Goal: Find specific page/section: Find specific page/section

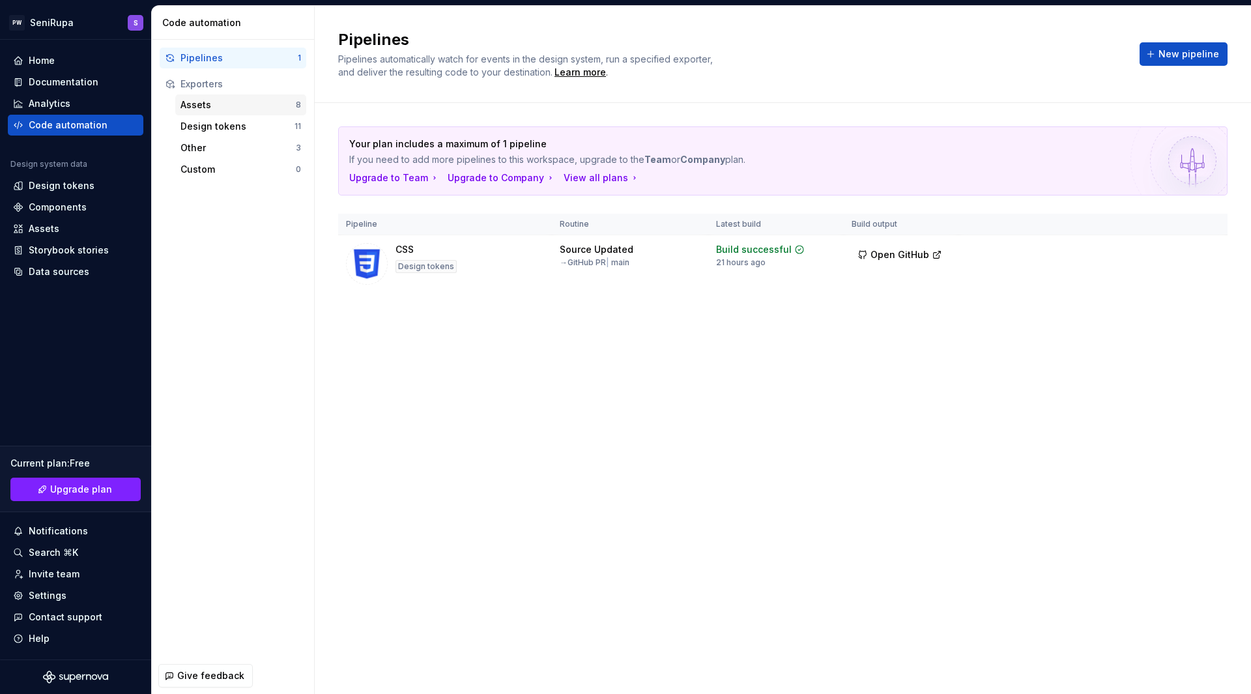
click at [220, 106] on div "Assets" at bounding box center [237, 104] width 115 height 13
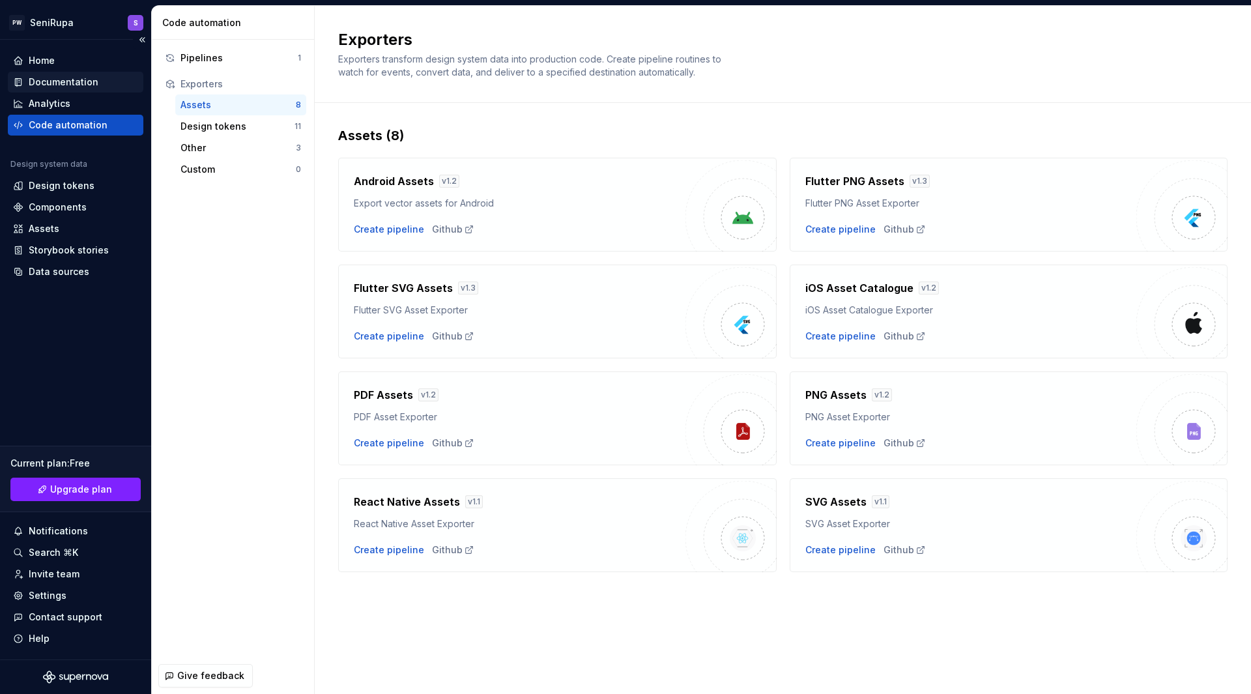
click at [65, 80] on div "Documentation" at bounding box center [64, 82] width 70 height 13
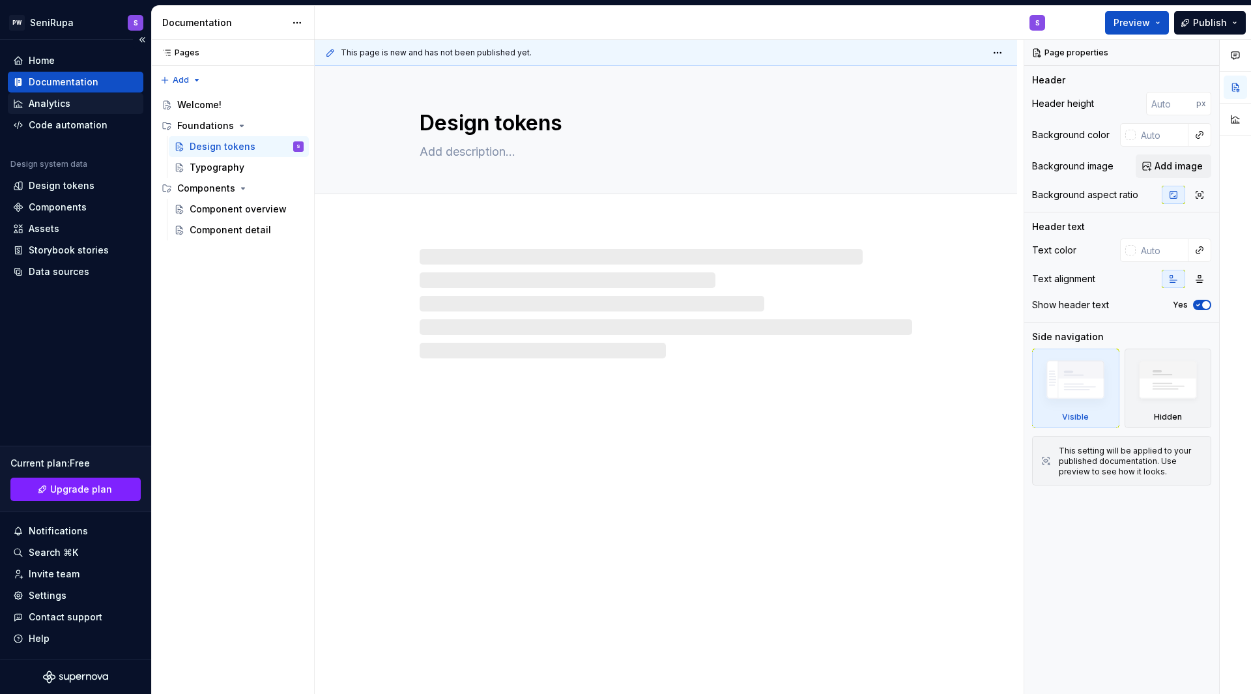
type textarea "*"
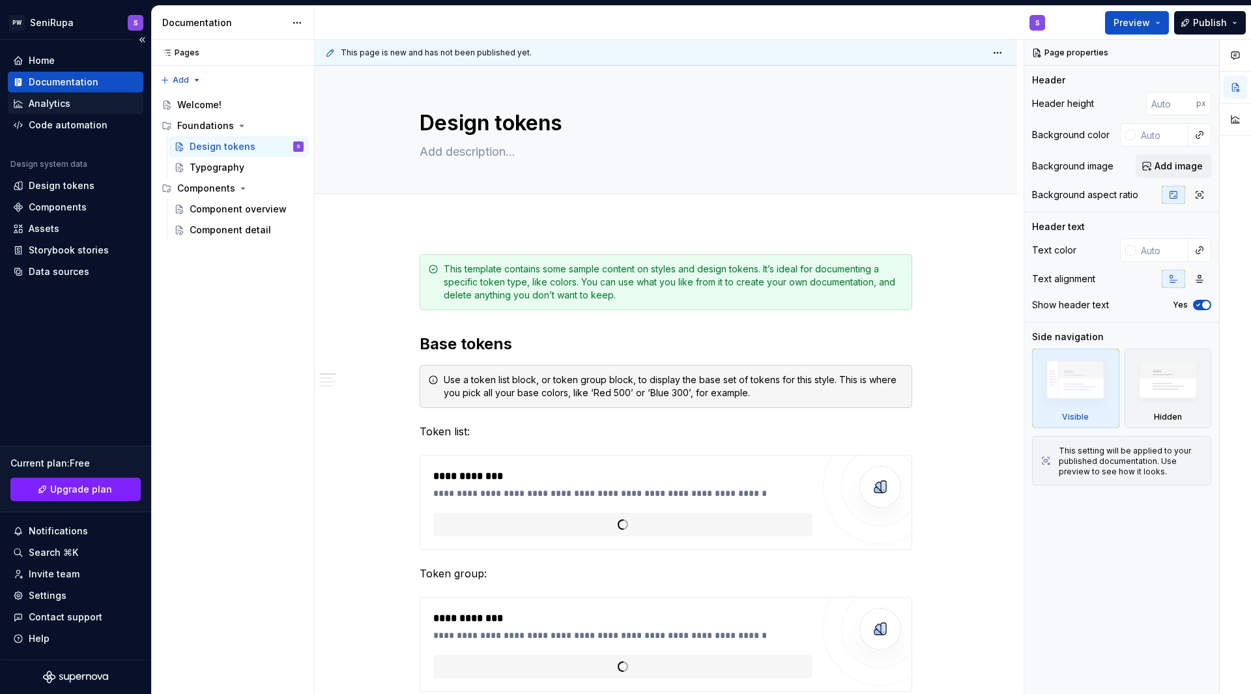
click at [72, 98] on div "Analytics" at bounding box center [75, 103] width 125 height 13
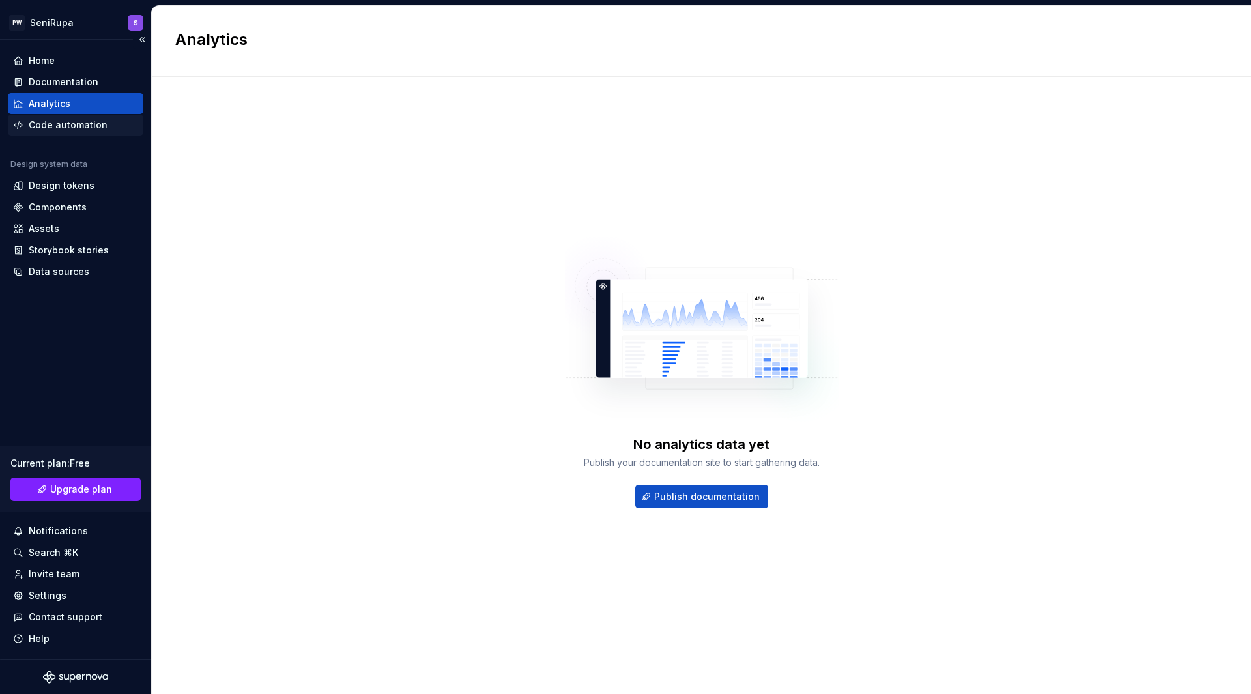
click at [87, 122] on div "Code automation" at bounding box center [68, 125] width 79 height 13
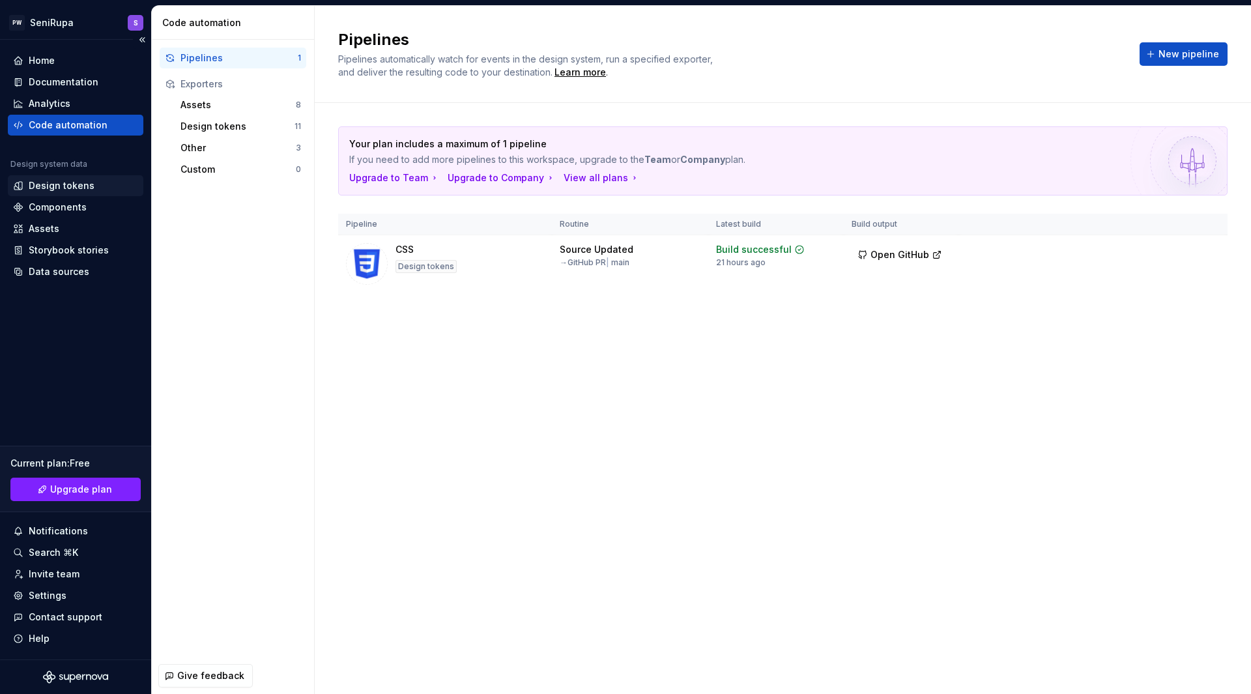
click at [92, 182] on div "Design tokens" at bounding box center [75, 185] width 125 height 13
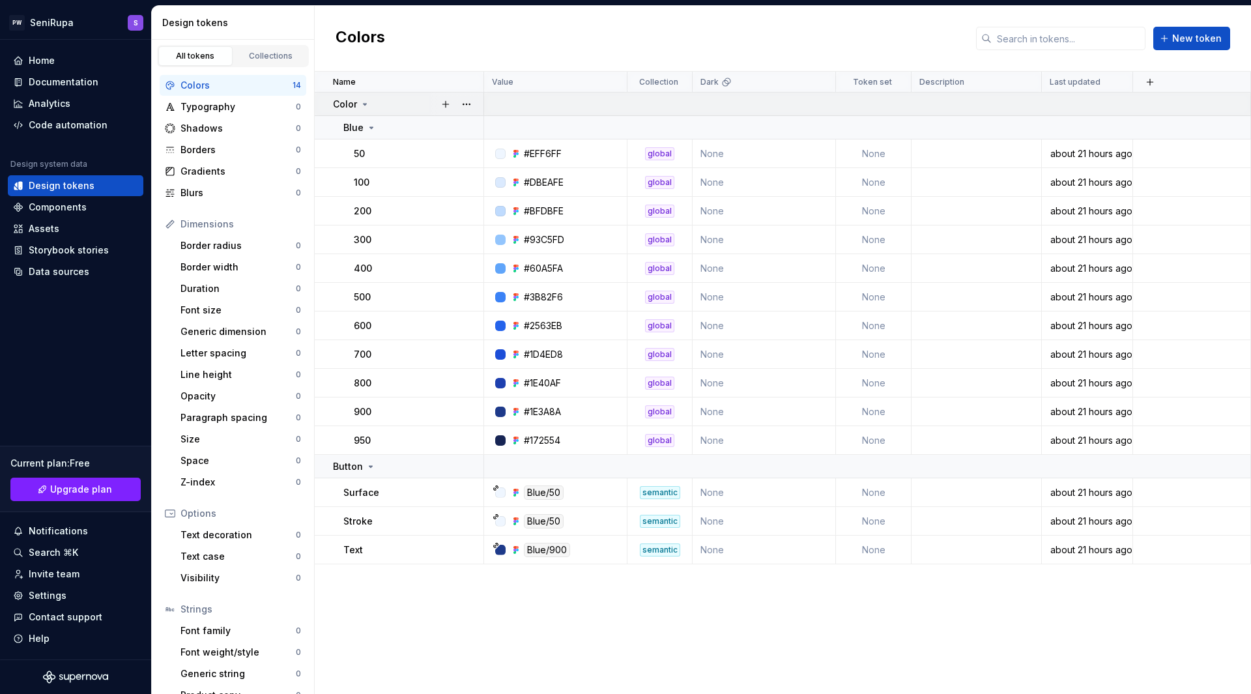
click at [354, 100] on p "Color" at bounding box center [345, 104] width 24 height 13
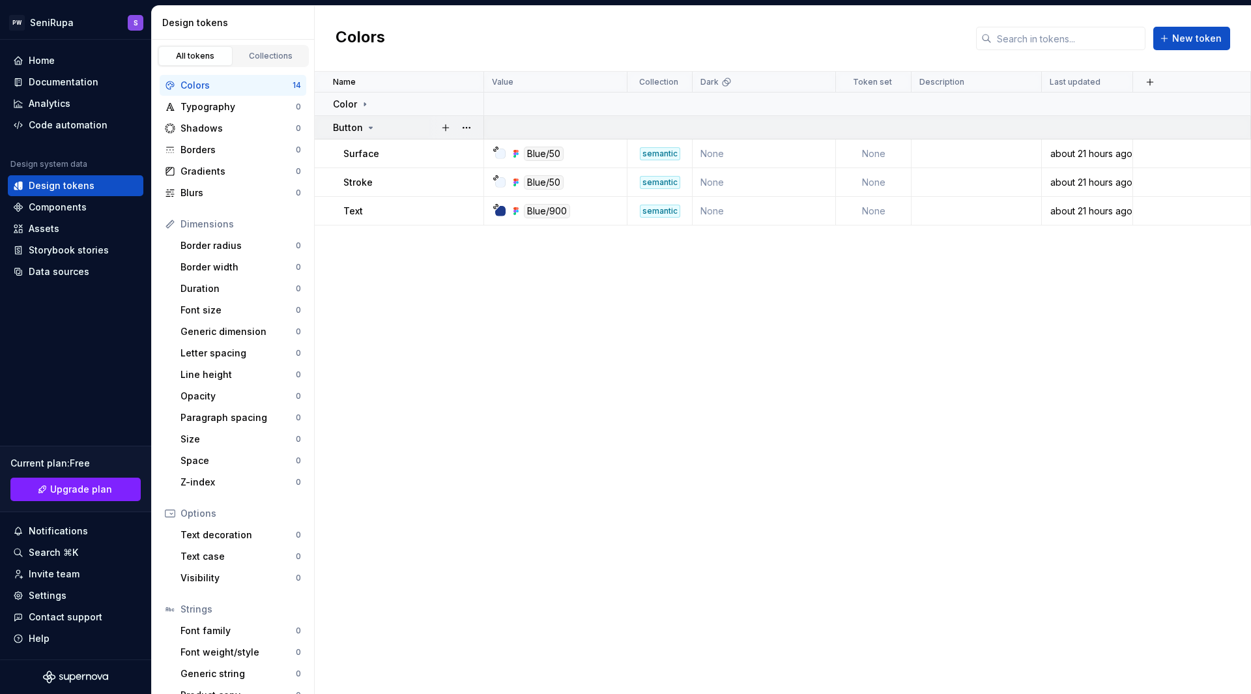
click at [368, 134] on div "Button" at bounding box center [354, 127] width 43 height 13
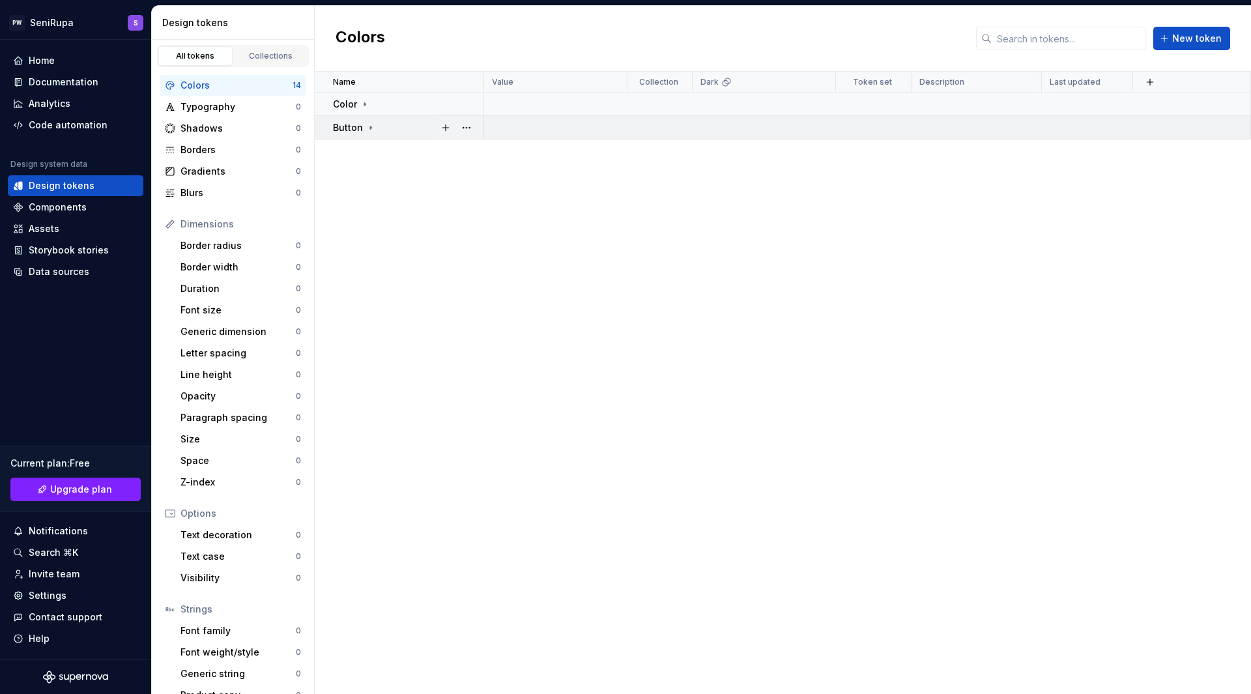
click at [368, 134] on div "Button" at bounding box center [354, 127] width 43 height 13
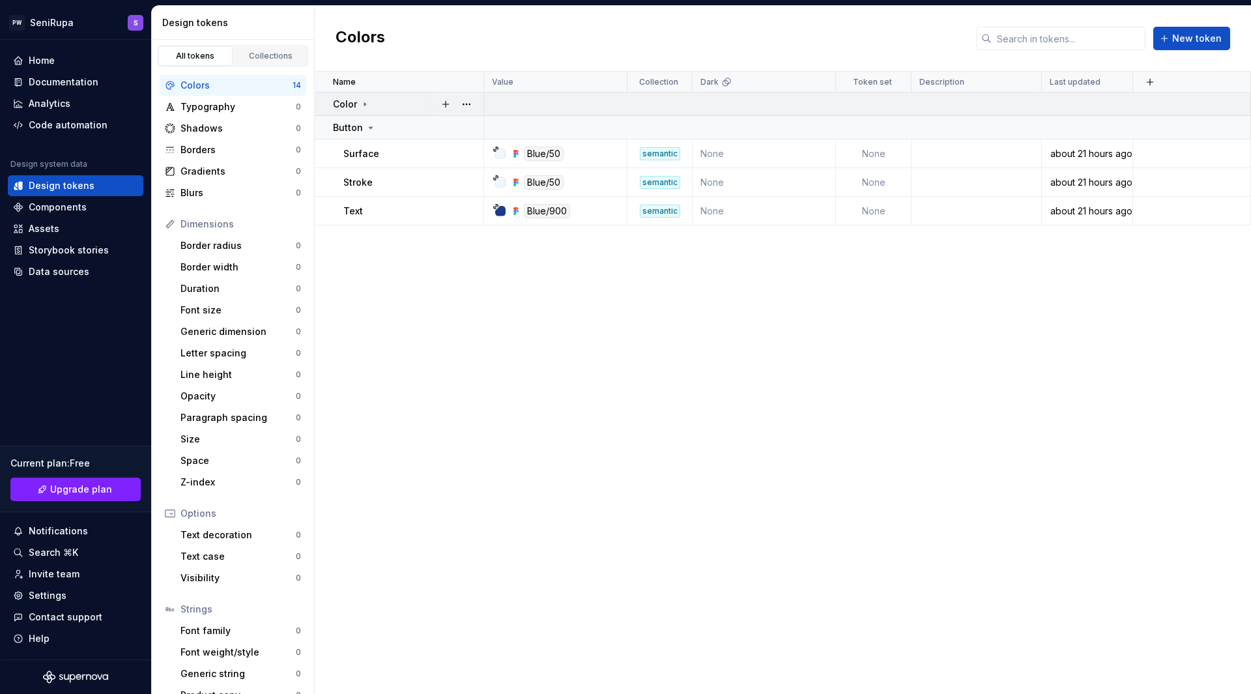
click at [368, 106] on icon at bounding box center [365, 104] width 10 height 10
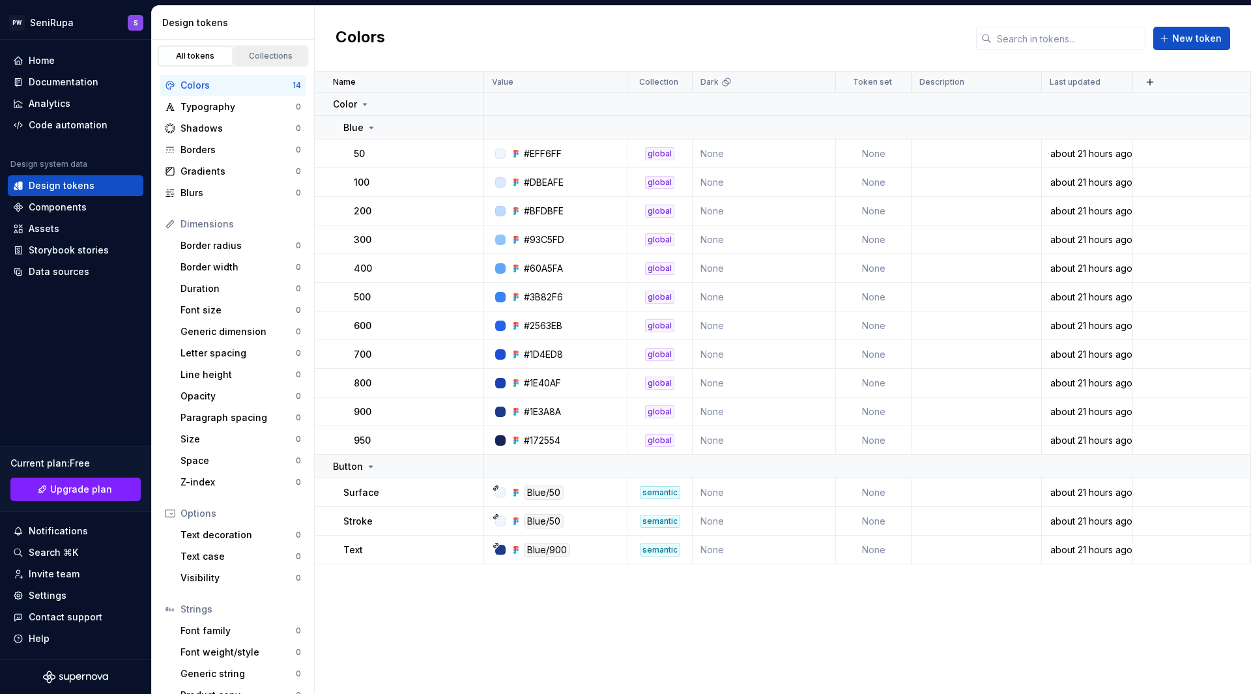
click at [270, 57] on div "Collections" at bounding box center [270, 56] width 65 height 10
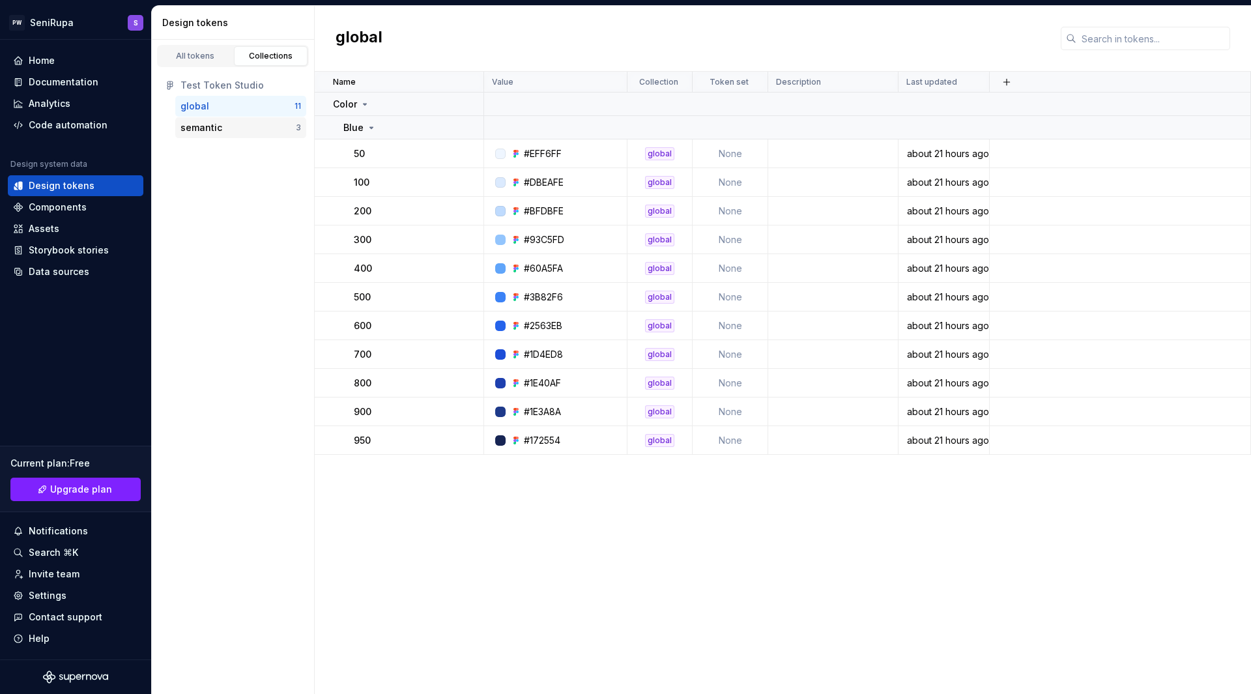
click at [212, 131] on div "semantic" at bounding box center [201, 127] width 42 height 13
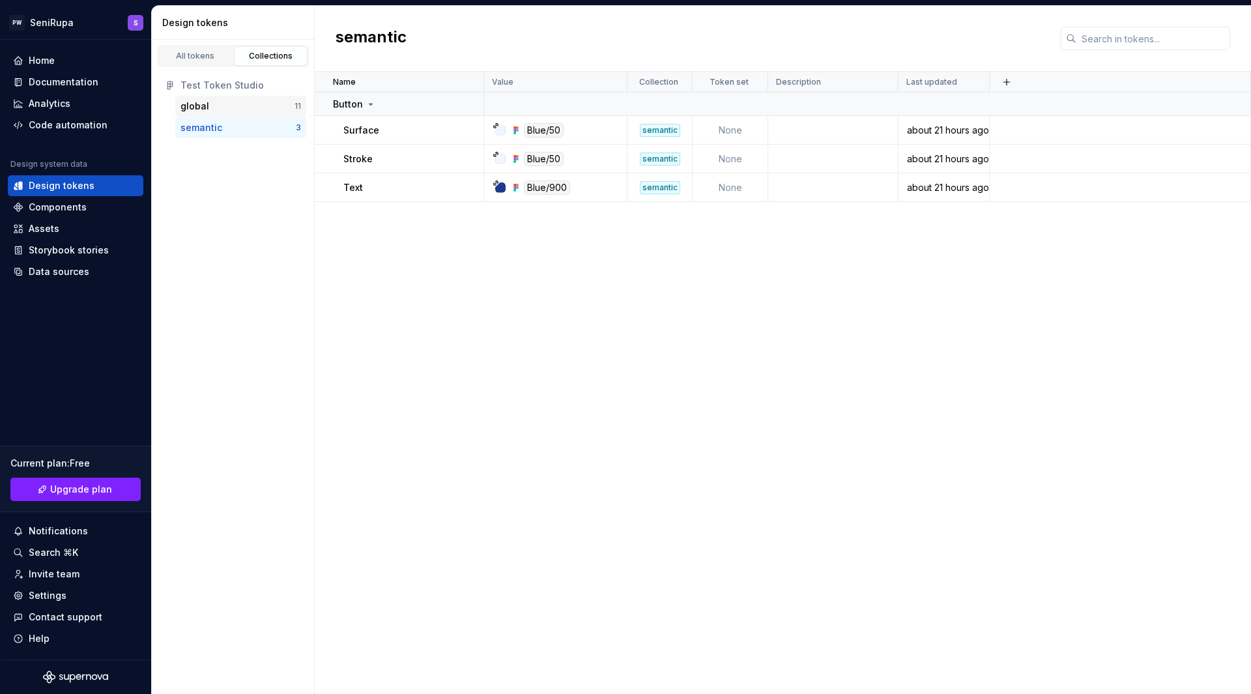
click at [201, 106] on div "global" at bounding box center [194, 106] width 29 height 13
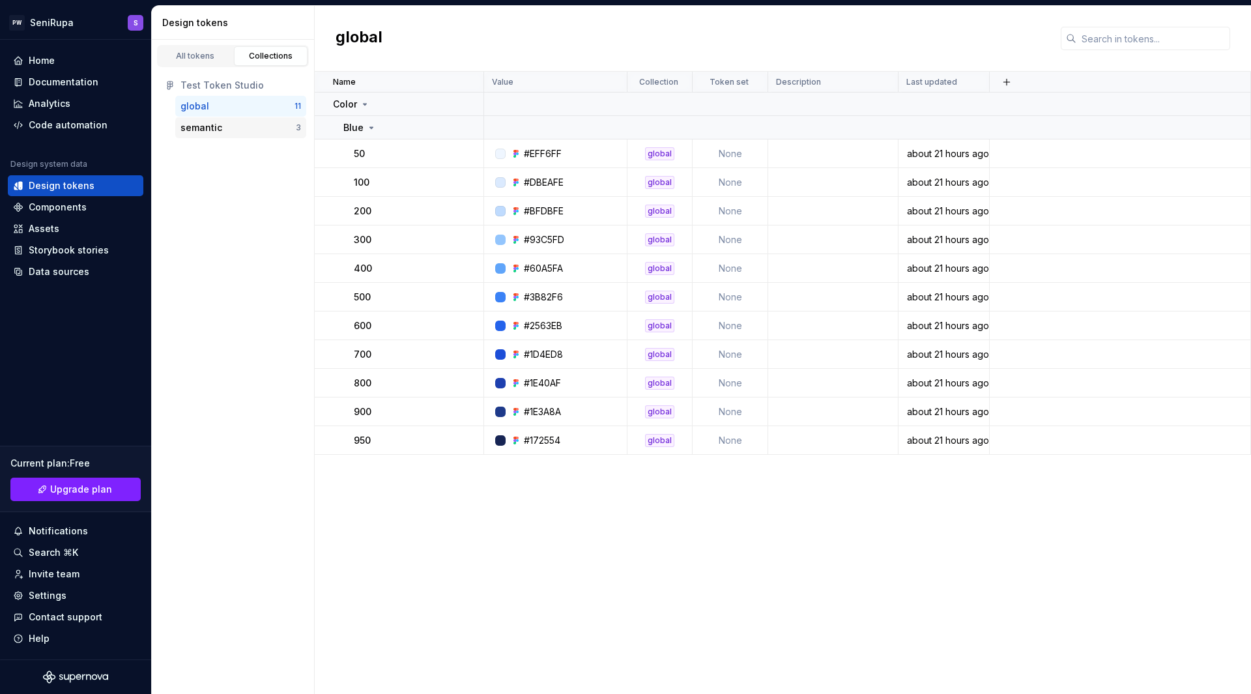
click at [203, 129] on div "semantic" at bounding box center [201, 127] width 42 height 13
